Goal: Information Seeking & Learning: Learn about a topic

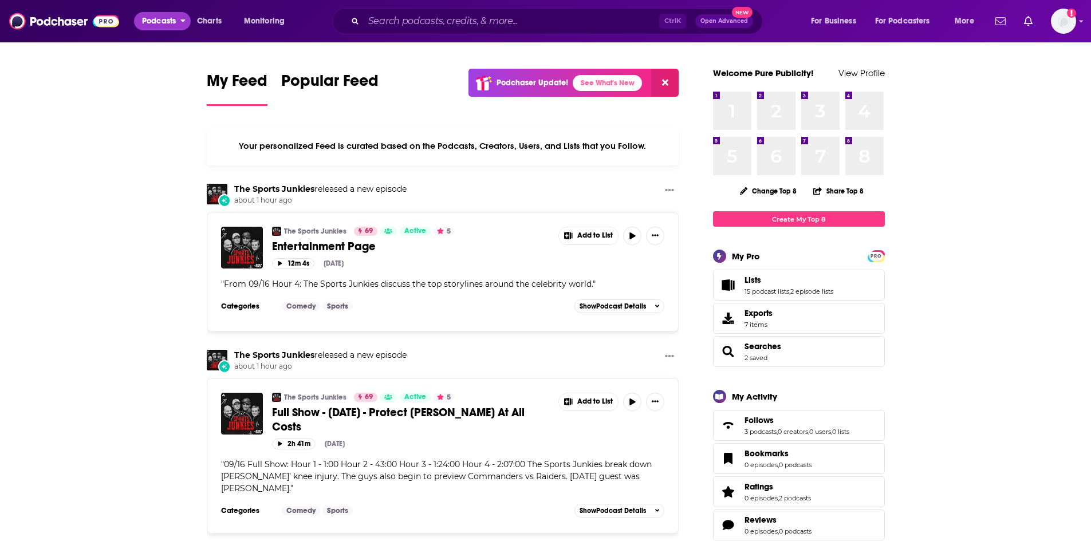
click at [164, 19] on span "Podcasts" at bounding box center [159, 21] width 34 height 16
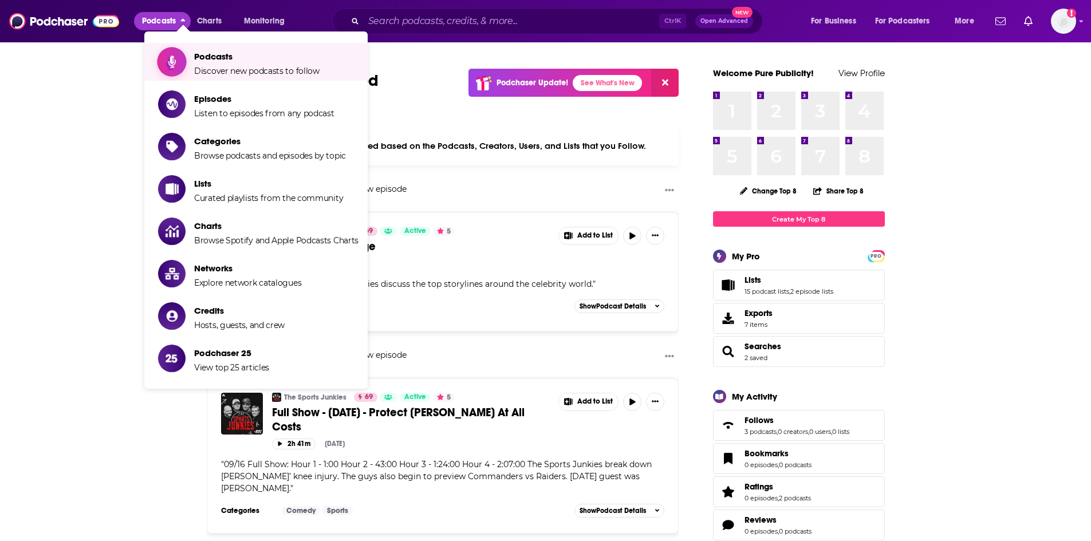
click at [255, 62] on span "Podcasts Discover new podcasts to follow" at bounding box center [256, 62] width 125 height 29
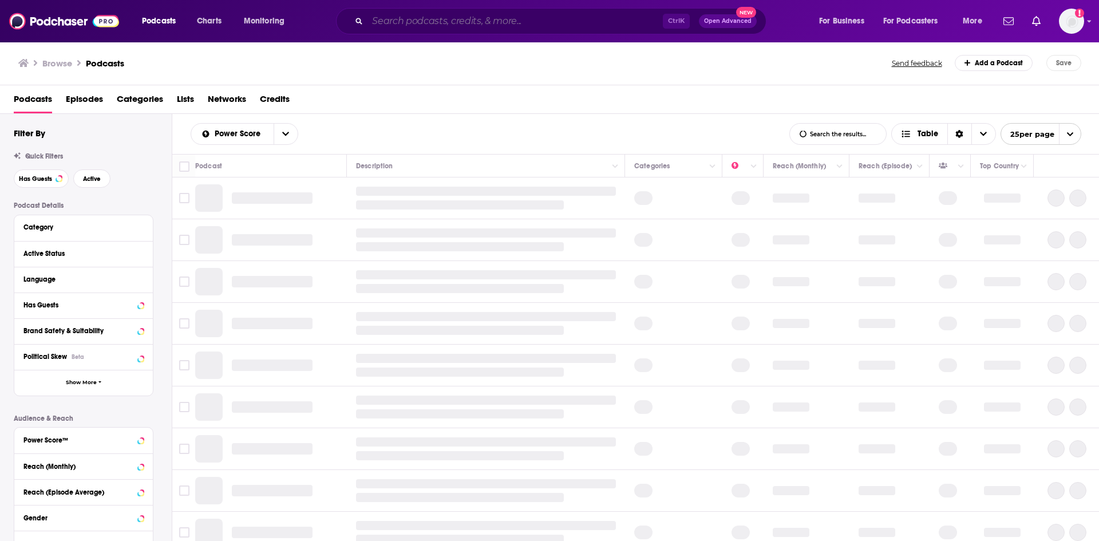
click at [408, 22] on input "Search podcasts, credits, & more..." at bounding box center [515, 21] width 295 height 18
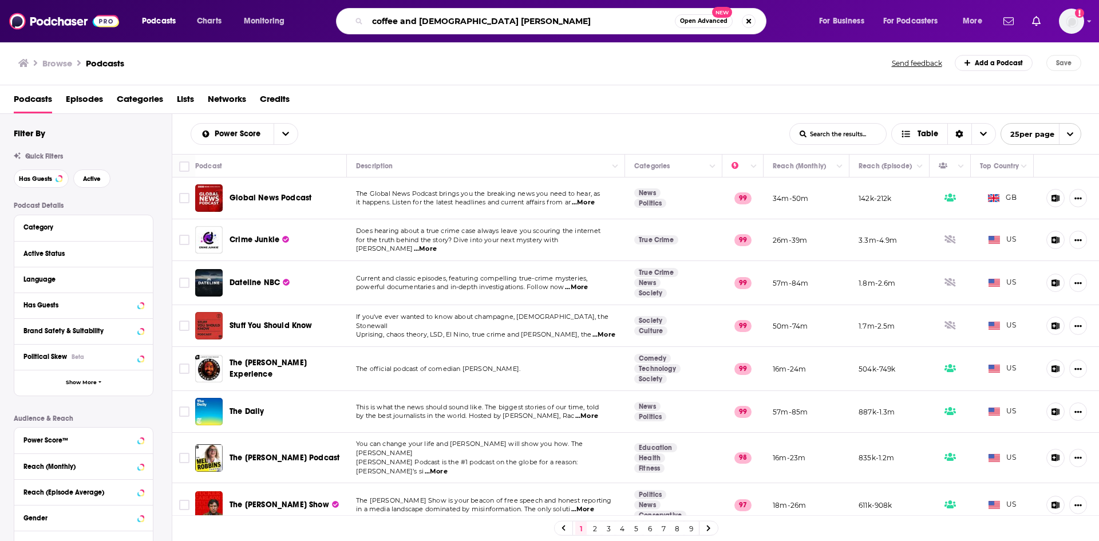
type input "coffee and [DEMOGRAPHIC_DATA] time"
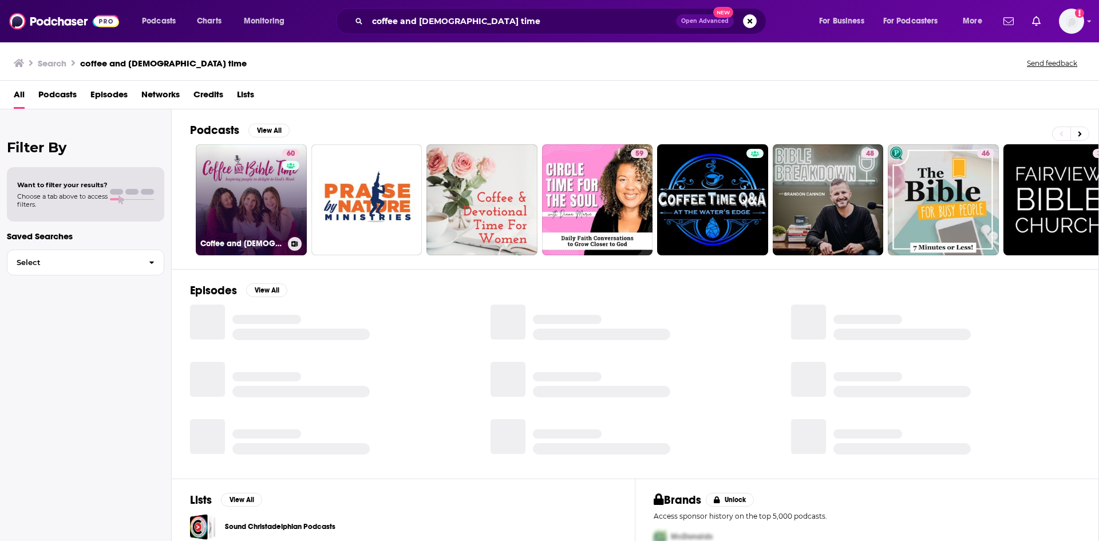
click at [236, 187] on link "60 Coffee and [DEMOGRAPHIC_DATA] Time Podcast" at bounding box center [251, 199] width 111 height 111
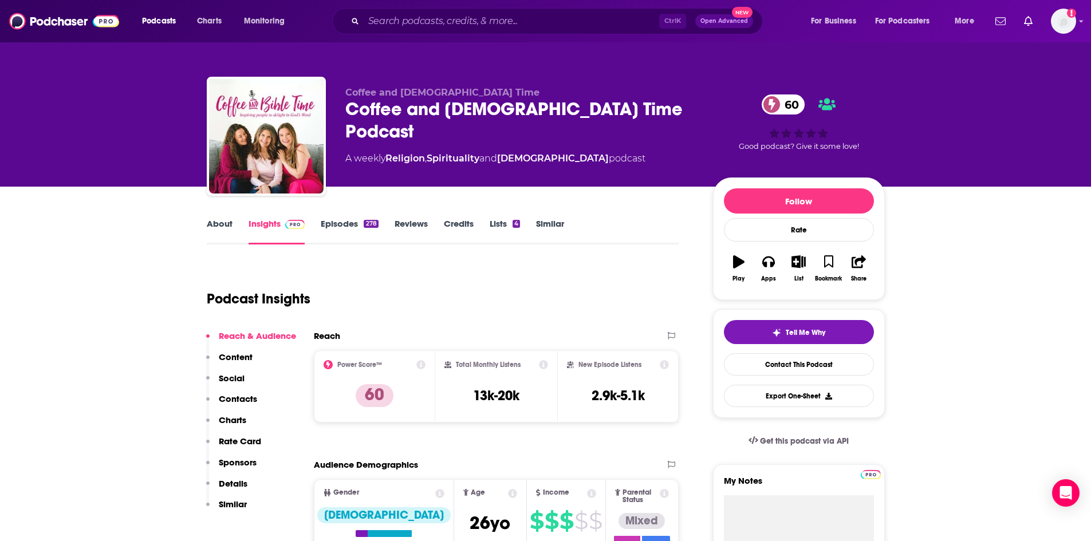
scroll to position [343, 0]
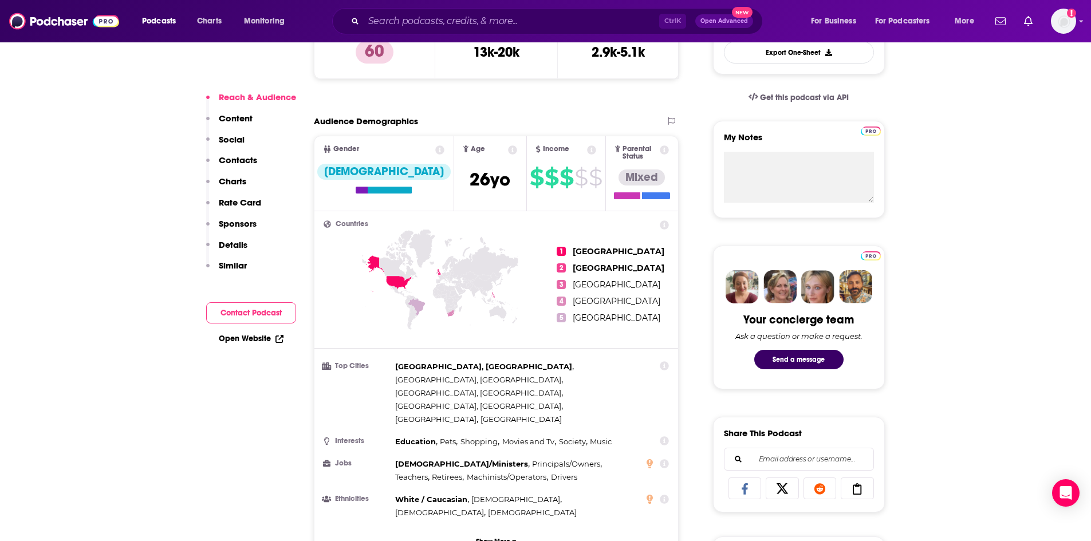
click at [244, 338] on link "Open Website" at bounding box center [251, 339] width 65 height 10
